Goal: Task Accomplishment & Management: Manage account settings

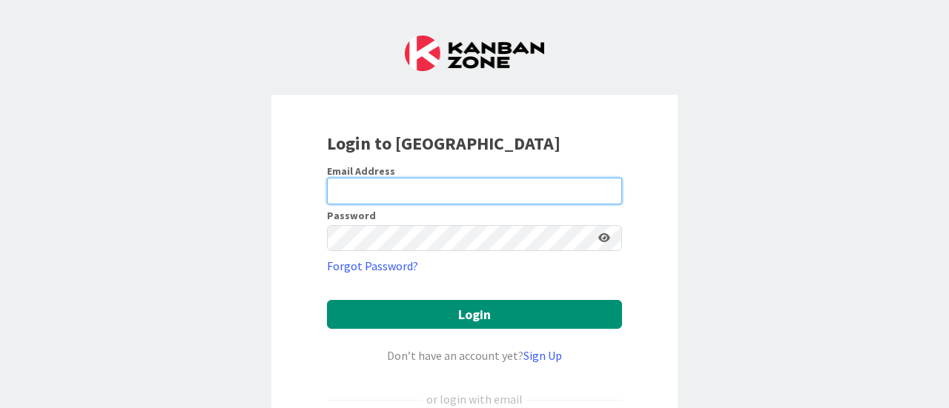
click at [366, 194] on input "email" at bounding box center [474, 191] width 295 height 27
type input "[PERSON_NAME][EMAIL_ADDRESS][PERSON_NAME][DOMAIN_NAME]"
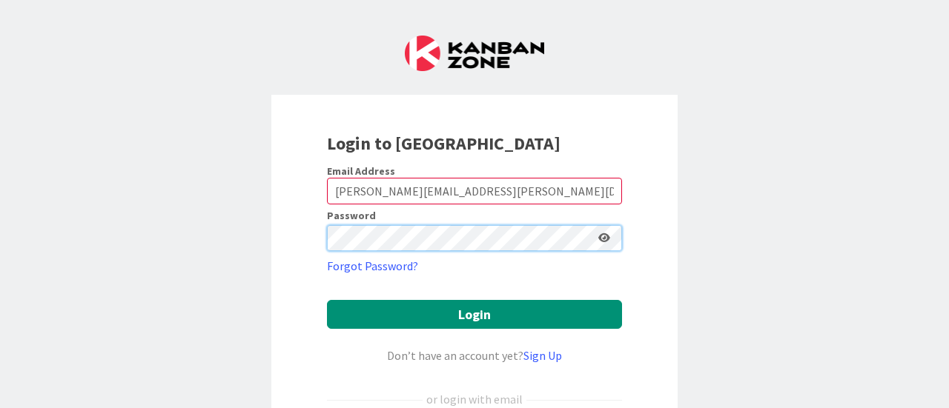
click at [327, 300] on button "Login" at bounding box center [474, 314] width 295 height 29
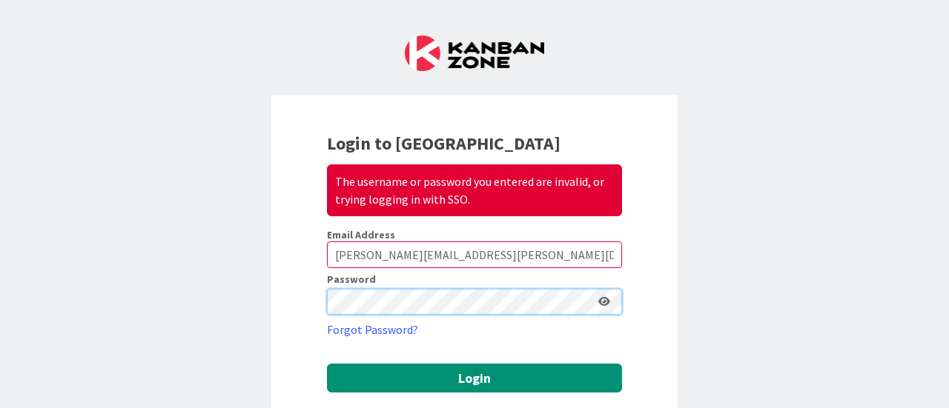
click at [296, 309] on div "Login to Kanban Zone The username or password you entered are invalid, or tryin…" at bounding box center [474, 351] width 406 height 512
click at [327, 364] on button "Login" at bounding box center [474, 378] width 295 height 29
click at [314, 308] on div "Login to Kanban Zone The username or password you entered are invalid, or tryin…" at bounding box center [474, 351] width 406 height 512
click at [327, 364] on button "Login" at bounding box center [474, 378] width 295 height 29
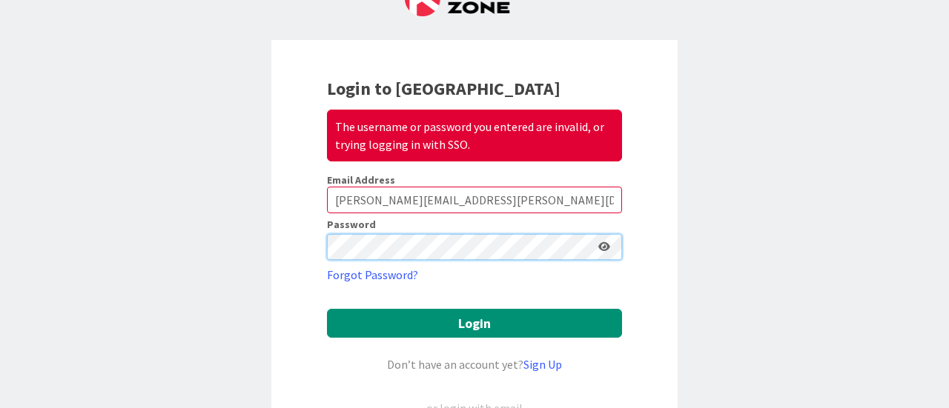
scroll to position [74, 0]
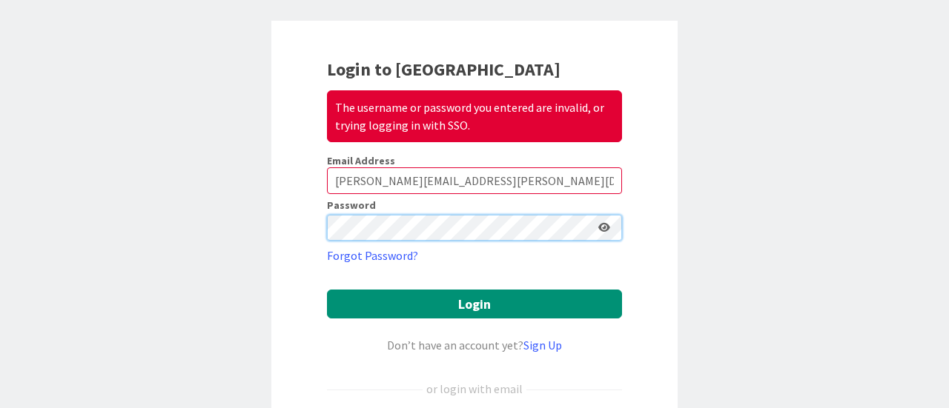
click at [291, 222] on div "Login to Kanban Zone The username or password you entered are invalid, or tryin…" at bounding box center [474, 277] width 406 height 512
click at [327, 290] on button "Login" at bounding box center [474, 304] width 295 height 29
click at [291, 235] on div "Login to Kanban Zone The username or password you entered are invalid, or tryin…" at bounding box center [474, 277] width 406 height 512
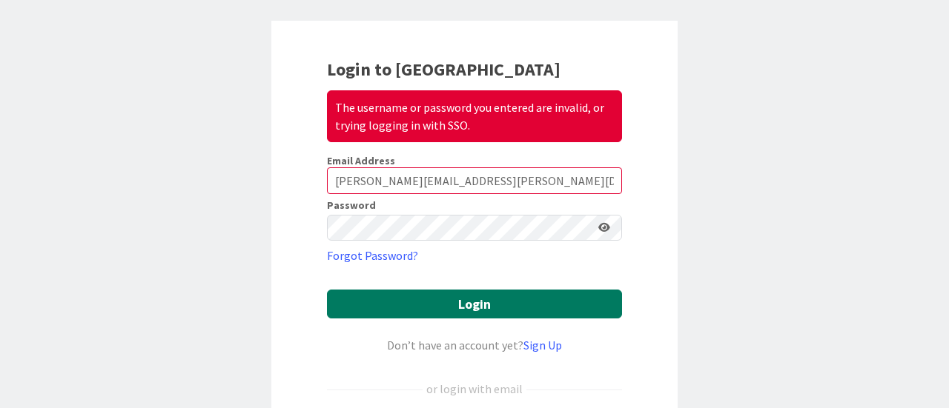
click at [451, 305] on button "Login" at bounding box center [474, 304] width 295 height 29
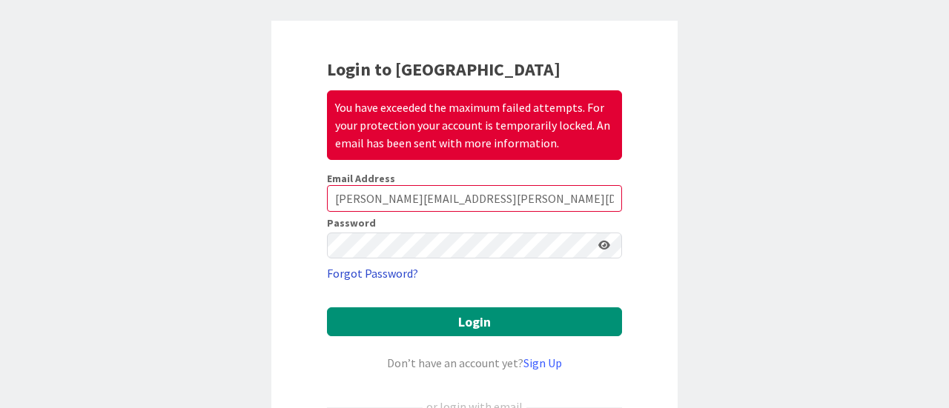
click at [382, 269] on link "Forgot Password?" at bounding box center [372, 274] width 91 height 18
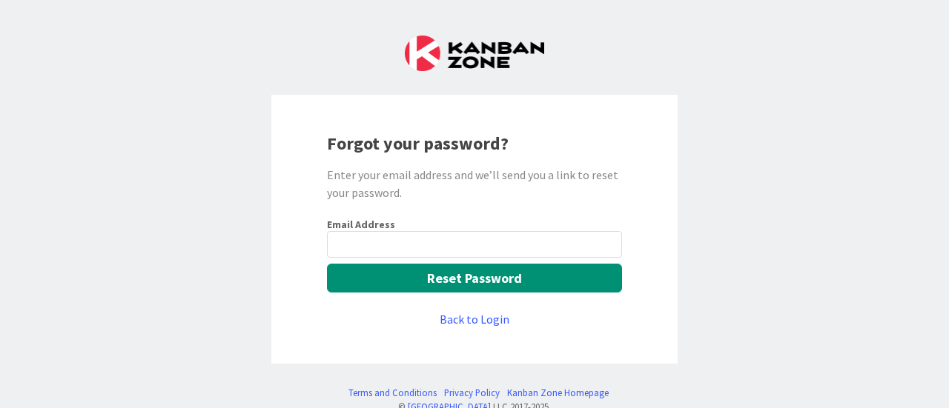
click at [374, 247] on input "email" at bounding box center [474, 244] width 295 height 27
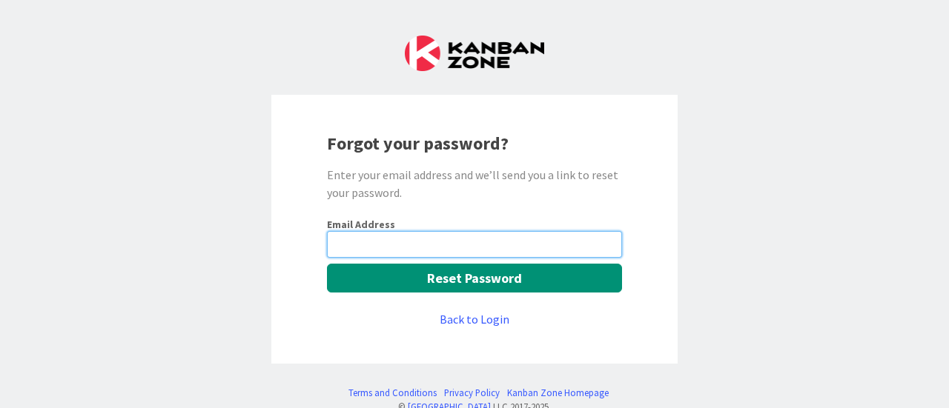
click at [428, 251] on input "email" at bounding box center [474, 244] width 295 height 27
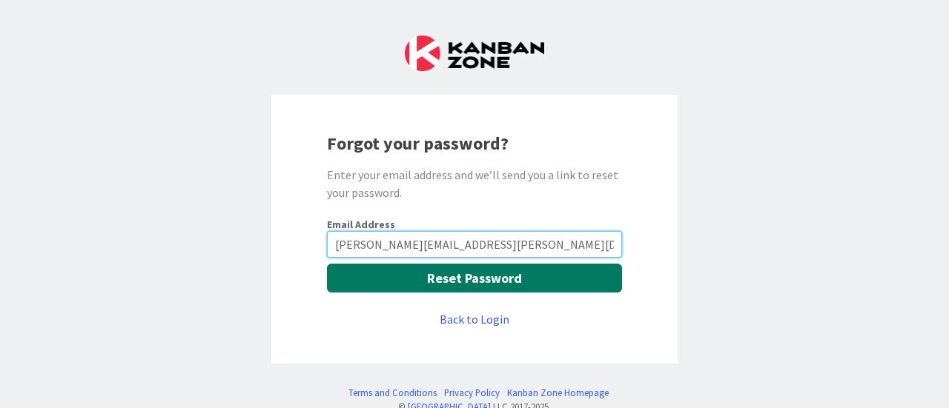
type input "[PERSON_NAME][EMAIL_ADDRESS][PERSON_NAME][DOMAIN_NAME]"
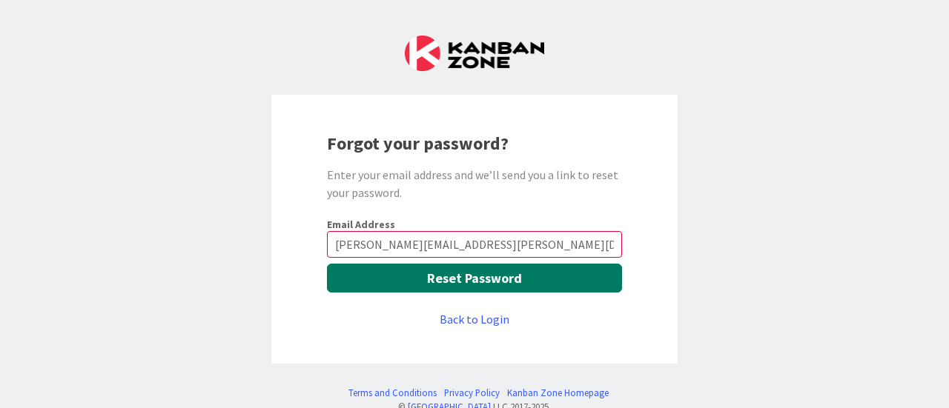
click at [504, 284] on button "Reset Password" at bounding box center [474, 278] width 295 height 29
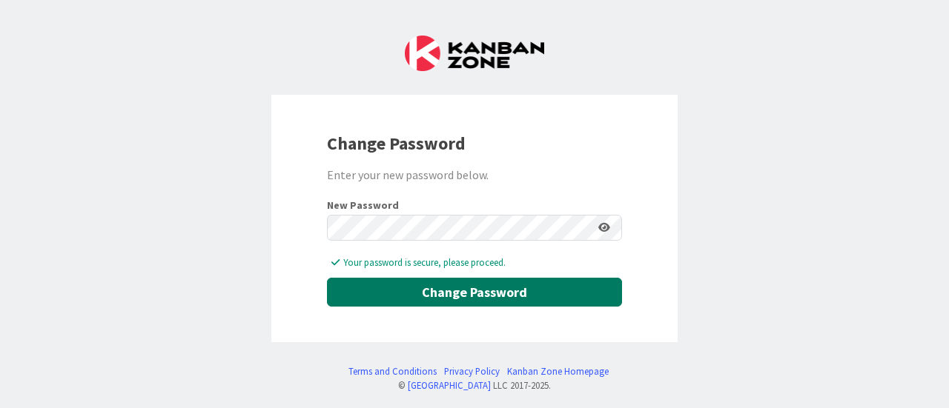
click at [474, 287] on button "Change Password" at bounding box center [474, 292] width 295 height 29
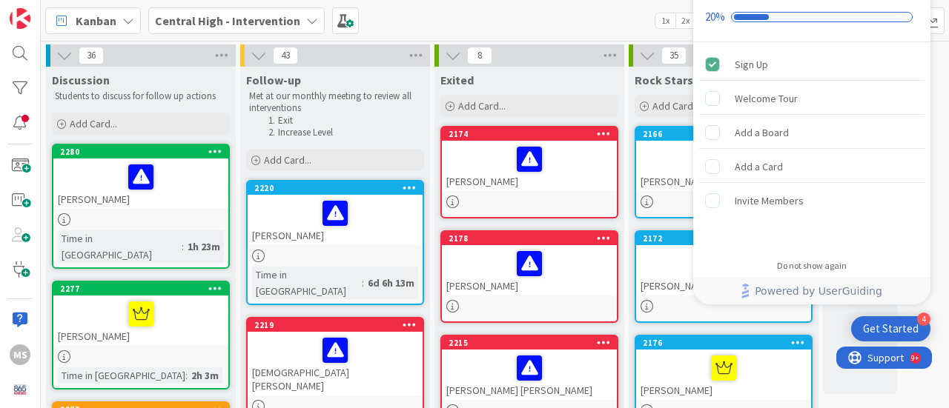
click at [445, 22] on div "Kanban Central High - Intervention 1x 2x 3x" at bounding box center [495, 20] width 908 height 41
click at [458, 13] on div "Kanban Central High - Intervention 1x 2x 3x" at bounding box center [495, 20] width 908 height 41
click at [771, 17] on div "Checklist progress: 20%" at bounding box center [822, 17] width 182 height 10
drag, startPoint x: 592, startPoint y: 17, endPoint x: 633, endPoint y: 11, distance: 41.2
click at [594, 17] on div "Kanban Central High - Intervention 1x 2x 3x" at bounding box center [495, 20] width 908 height 41
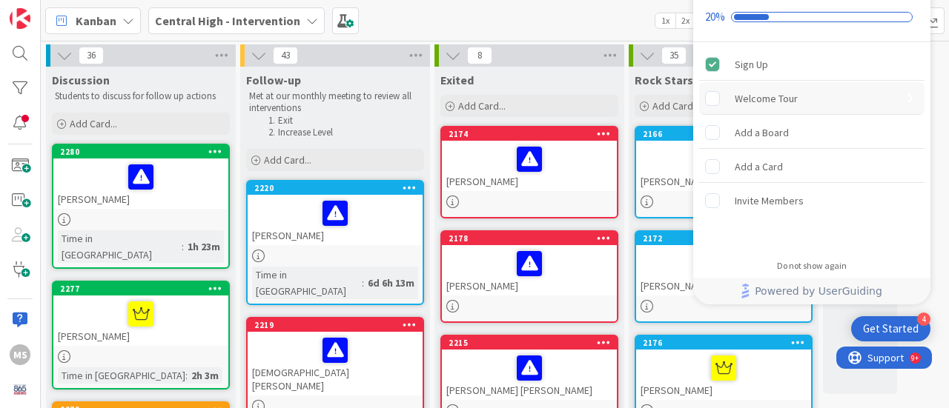
click at [880, 95] on div "Welcome Tour" at bounding box center [811, 98] width 225 height 33
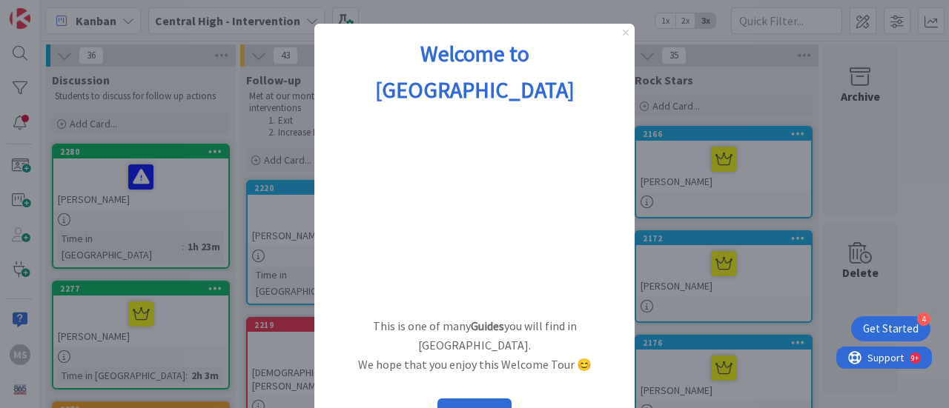
click at [627, 32] on icon "Close Preview" at bounding box center [626, 33] width 6 height 6
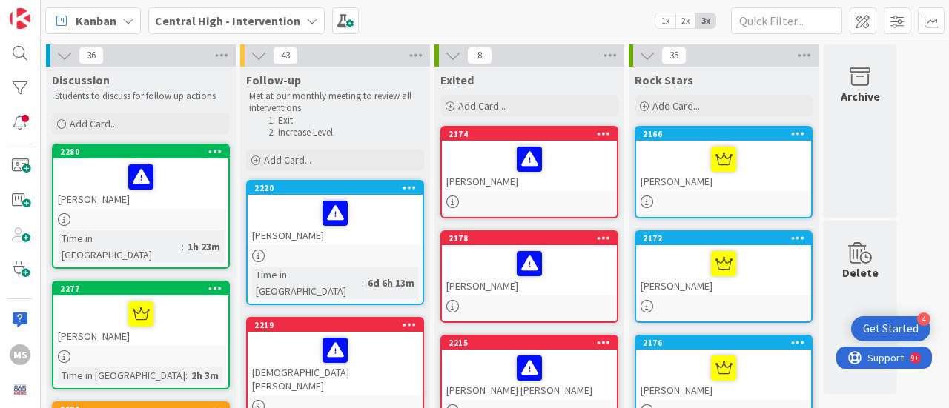
click at [513, 210] on div "2174 Dylan Lane" at bounding box center [529, 172] width 178 height 93
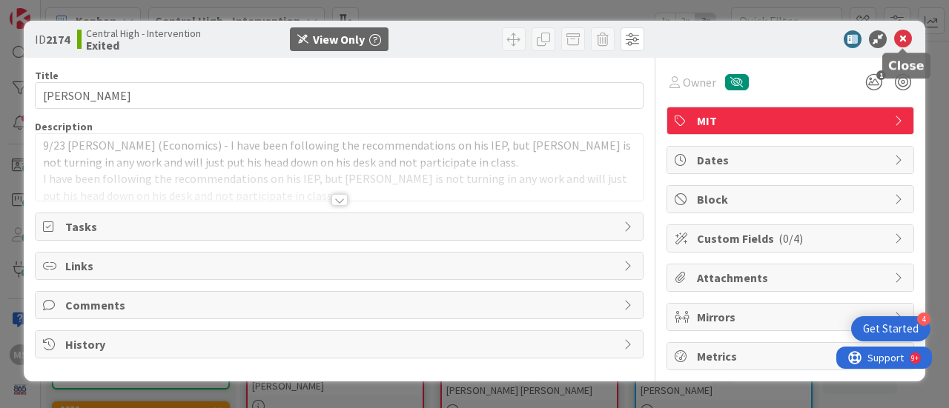
click at [901, 37] on icon at bounding box center [903, 39] width 18 height 18
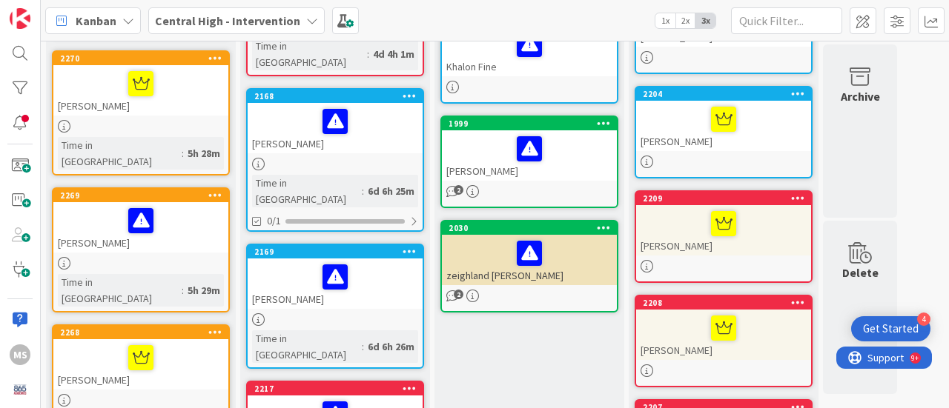
scroll to position [593, 0]
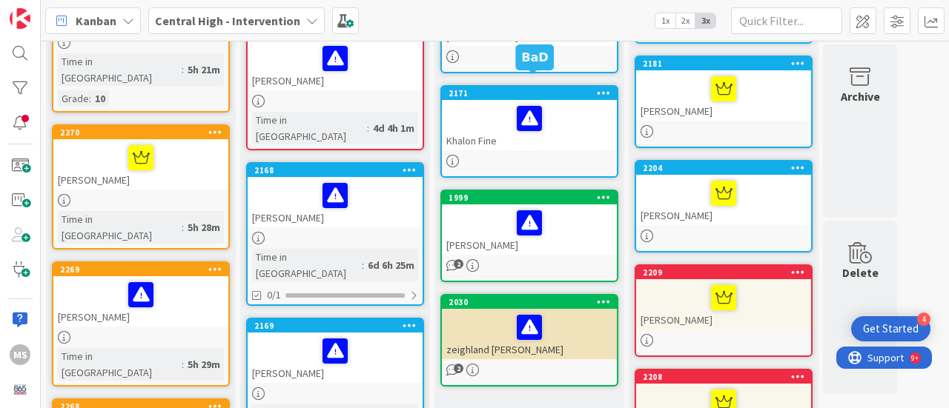
click at [500, 88] on div "2171" at bounding box center [532, 93] width 168 height 10
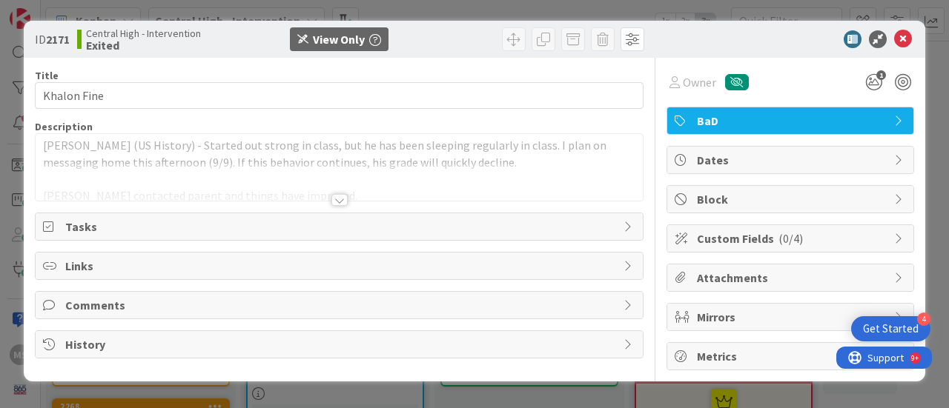
click at [628, 231] on div "Tasks" at bounding box center [339, 226] width 607 height 27
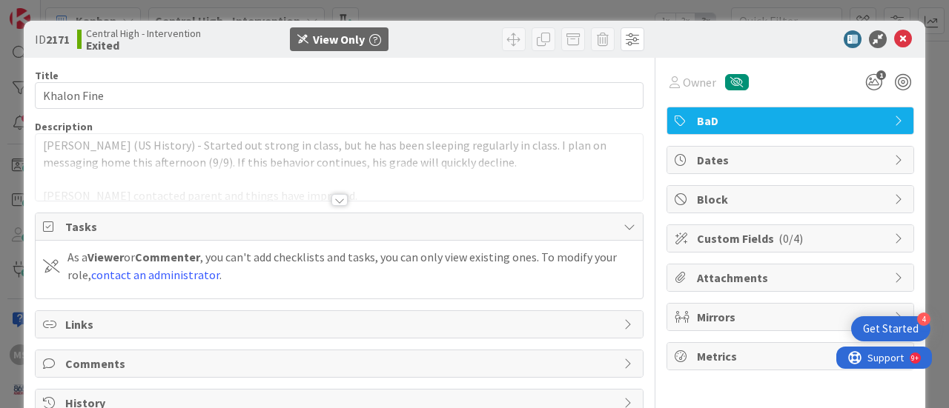
click at [336, 200] on div at bounding box center [339, 200] width 16 height 12
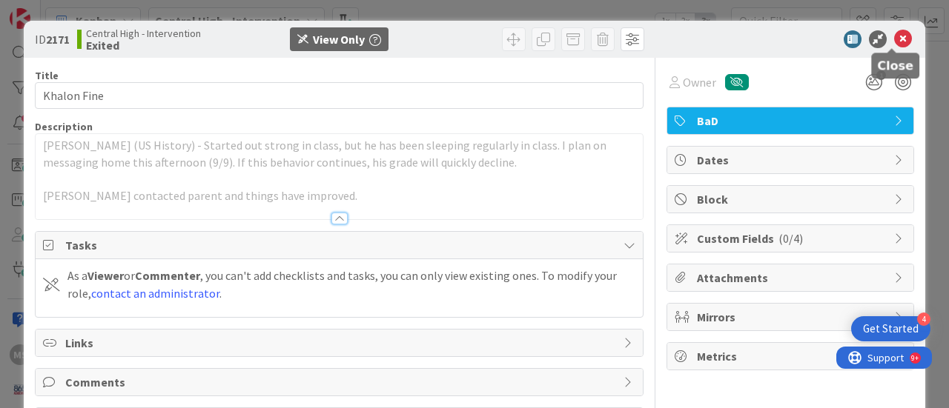
click at [894, 33] on icon at bounding box center [903, 39] width 18 height 18
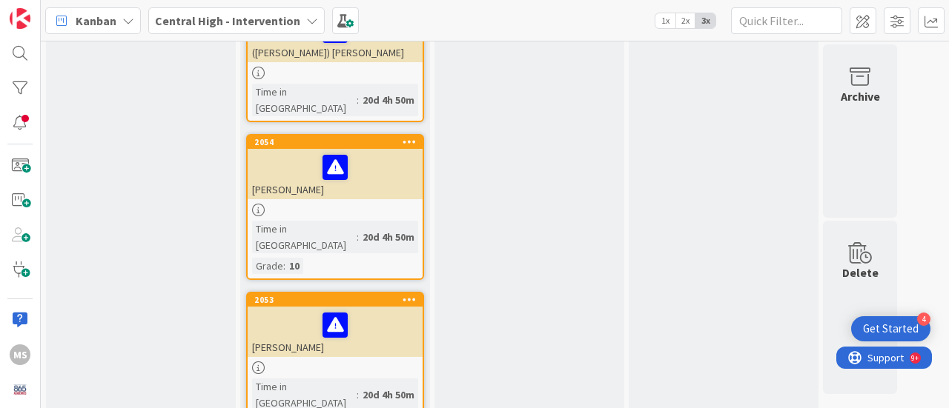
scroll to position [5506, 0]
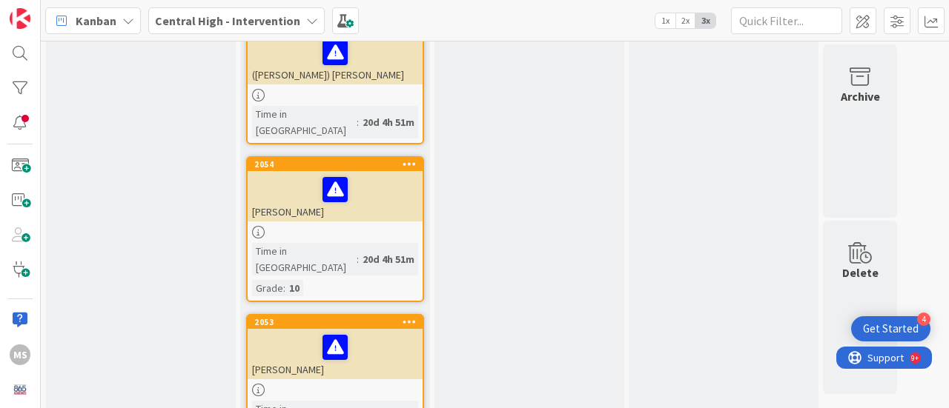
scroll to position [5485, 0]
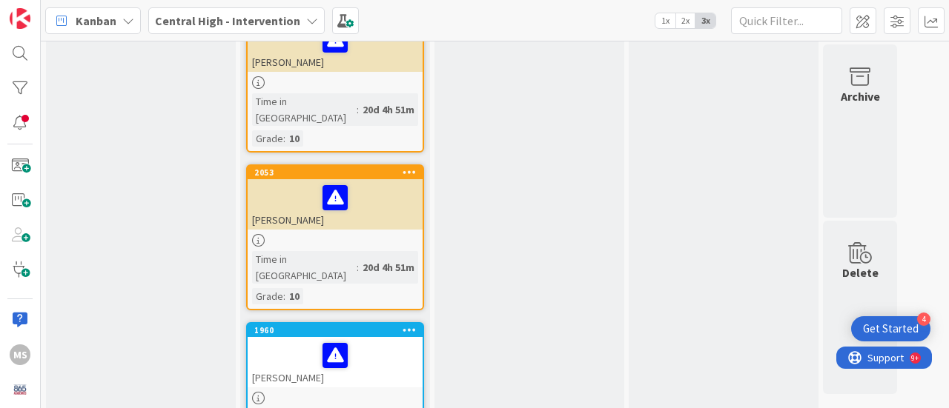
scroll to position [5559, 0]
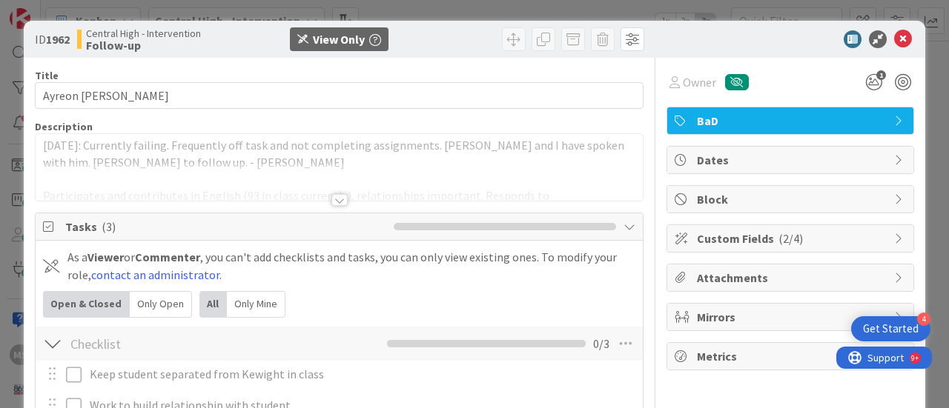
click at [332, 197] on div at bounding box center [339, 200] width 16 height 12
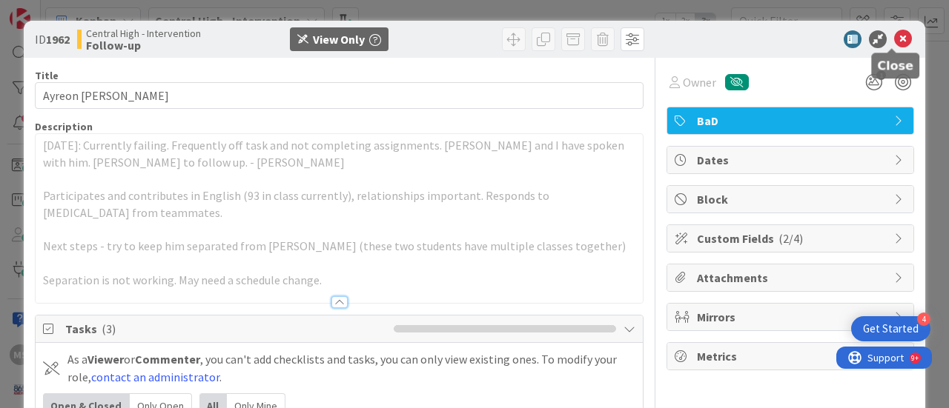
click at [895, 39] on icon at bounding box center [903, 39] width 18 height 18
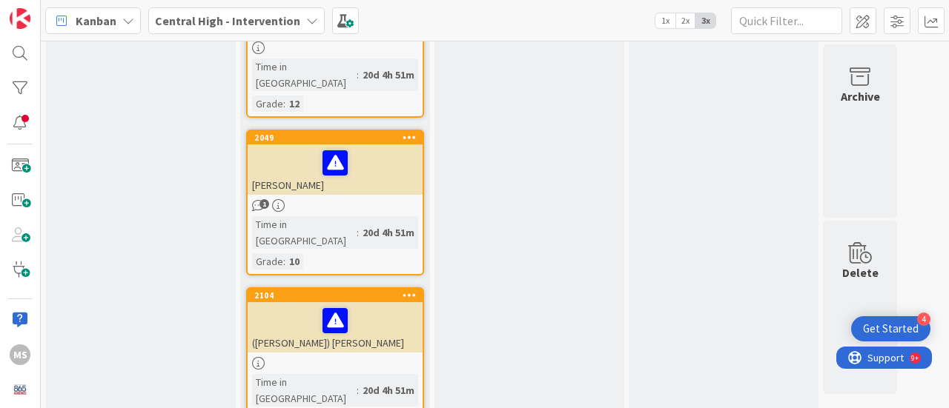
scroll to position [5296, 0]
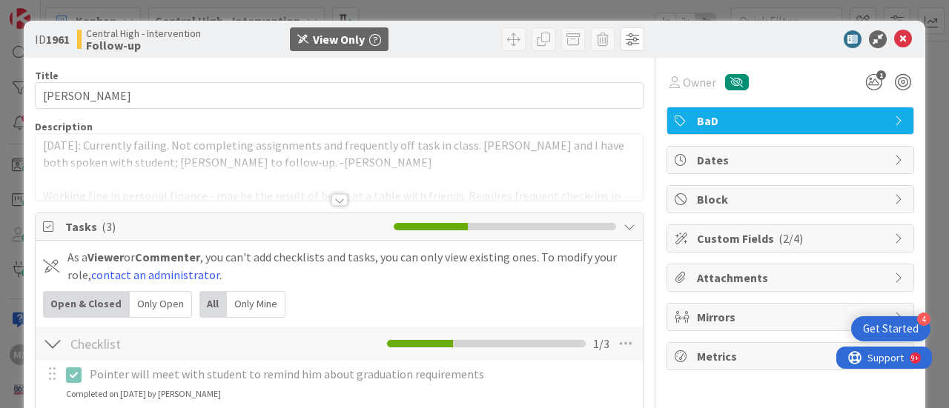
click at [336, 197] on div at bounding box center [339, 200] width 16 height 12
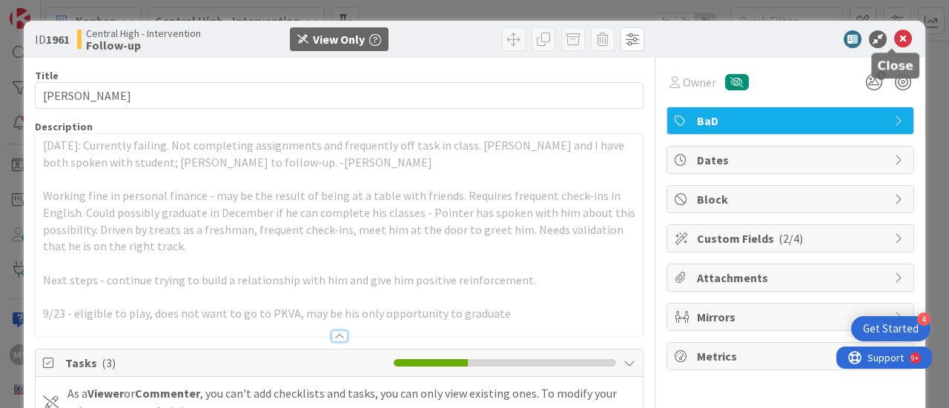
click at [895, 35] on icon at bounding box center [903, 39] width 18 height 18
